Goal: Task Accomplishment & Management: Manage account settings

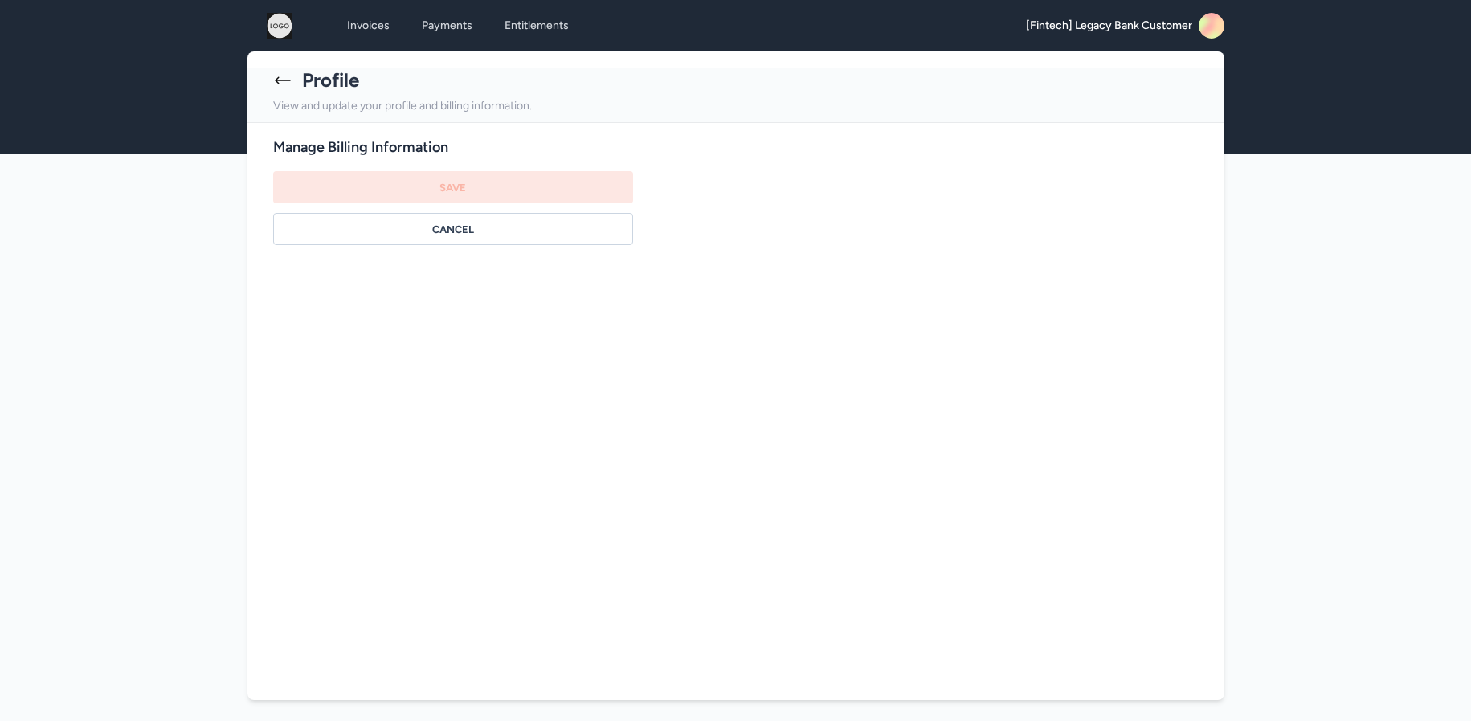
click at [288, 76] on icon at bounding box center [282, 80] width 19 height 19
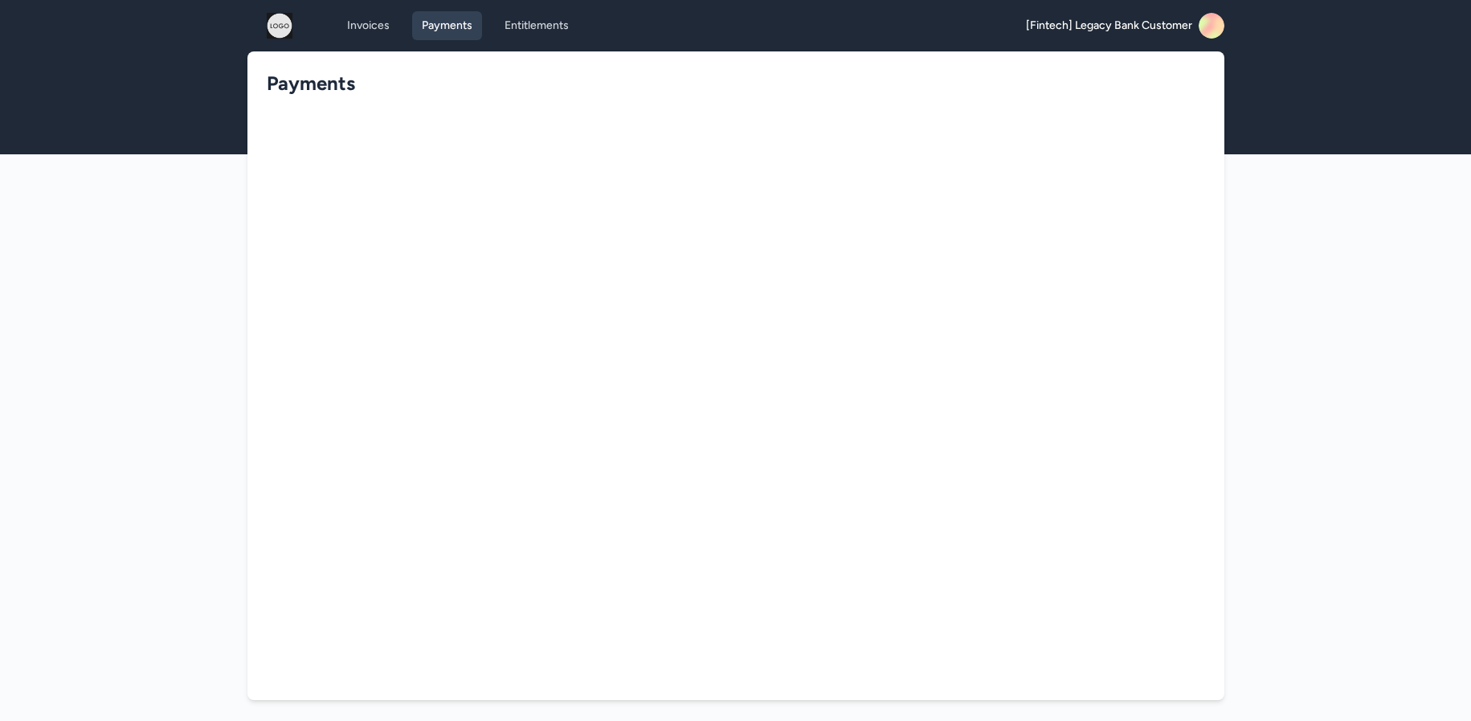
click at [274, 28] on img at bounding box center [279, 26] width 51 height 26
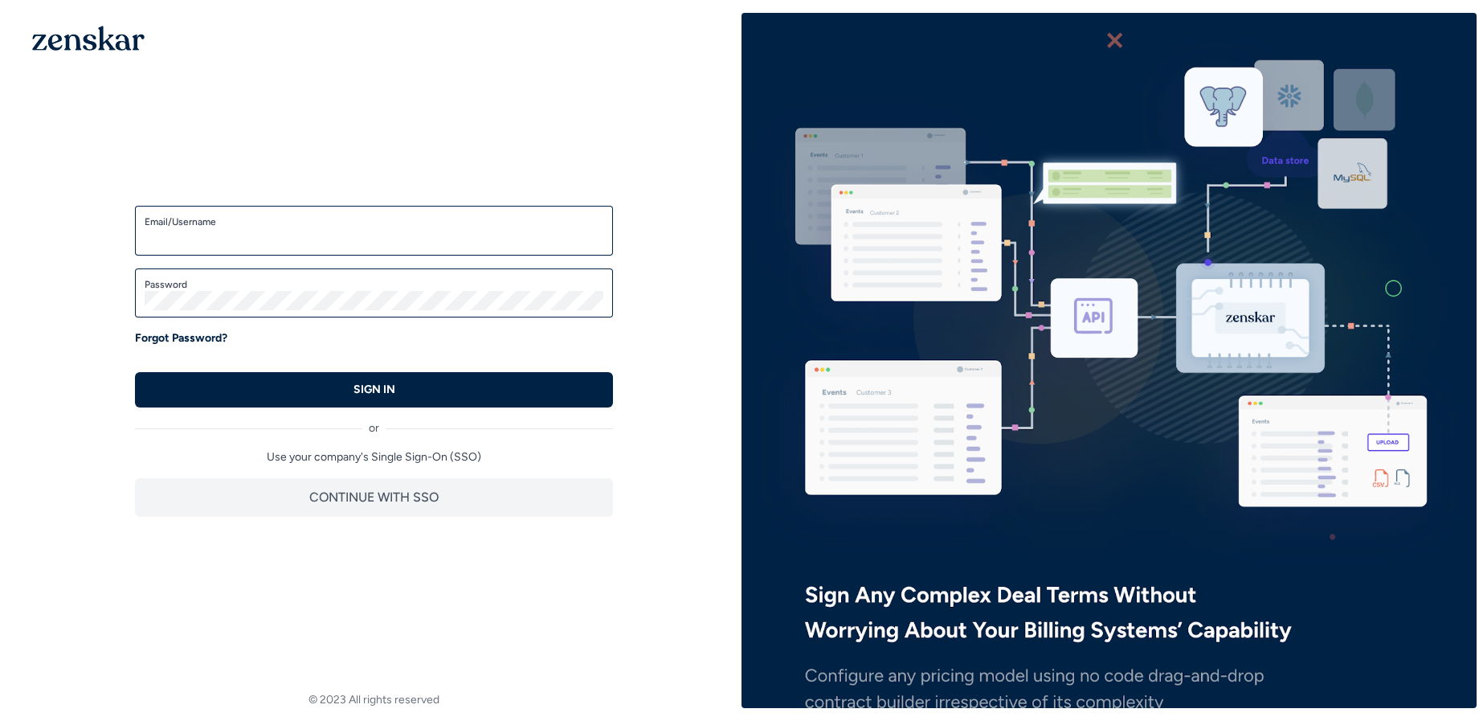
click at [328, 219] on label "Email/Username" at bounding box center [374, 221] width 459 height 13
click at [328, 228] on input "Email/Username" at bounding box center [374, 237] width 459 height 19
click at [336, 249] on div "Email/Username" at bounding box center [374, 231] width 478 height 50
click at [334, 247] on input "Email/Username" at bounding box center [374, 237] width 459 height 19
type input "**********"
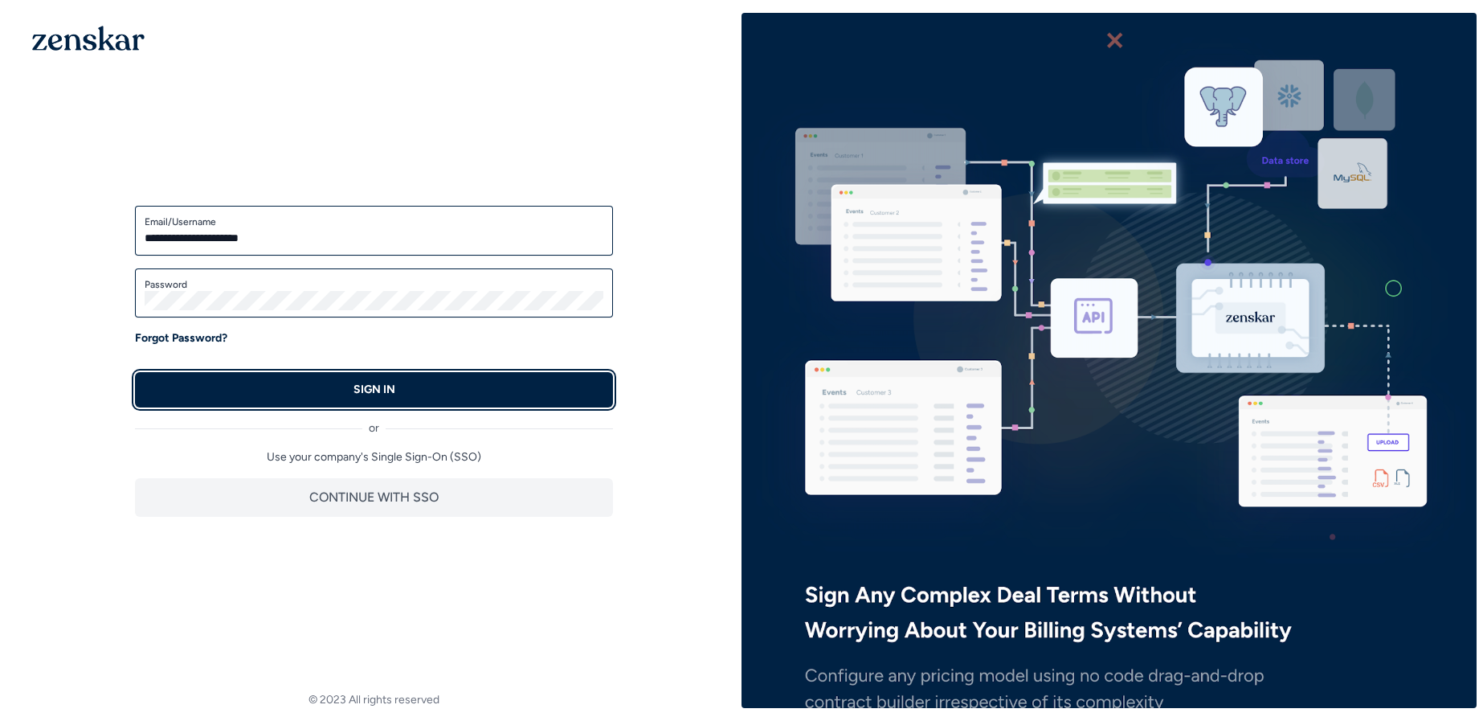
click at [359, 389] on p "SIGN IN" at bounding box center [375, 390] width 42 height 16
